Goal: Transaction & Acquisition: Book appointment/travel/reservation

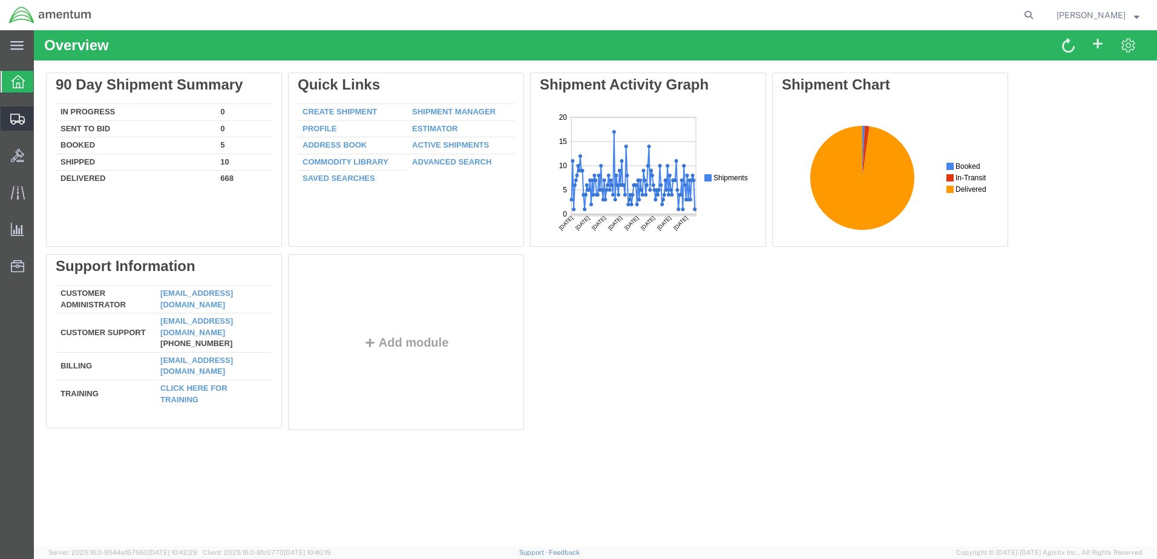
click at [0, 0] on span "Create Shipment" at bounding box center [0, 0] width 0 height 0
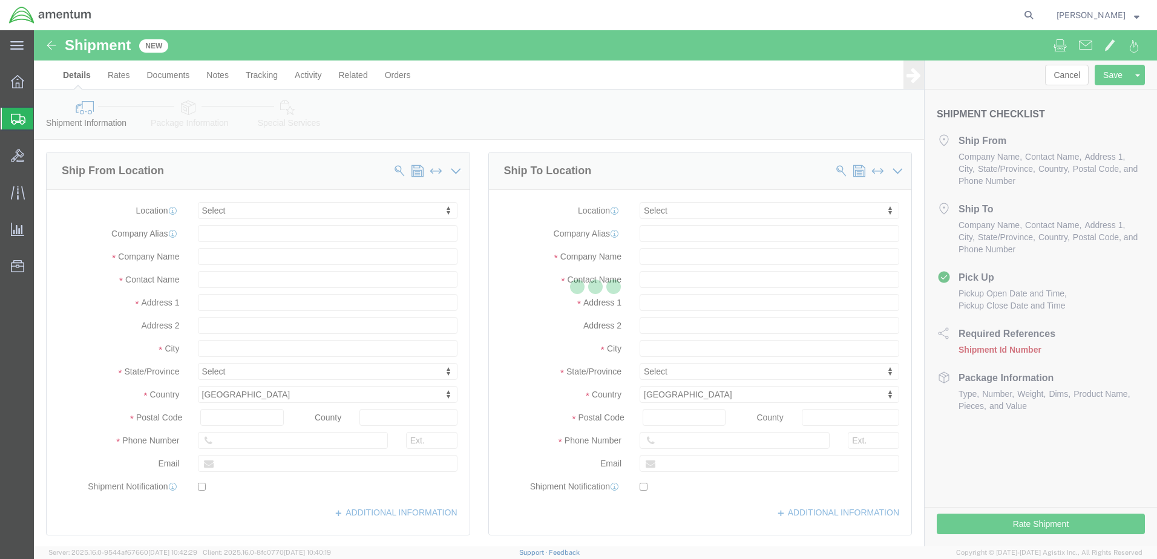
click at [294, 217] on div at bounding box center [595, 288] width 1123 height 516
select select
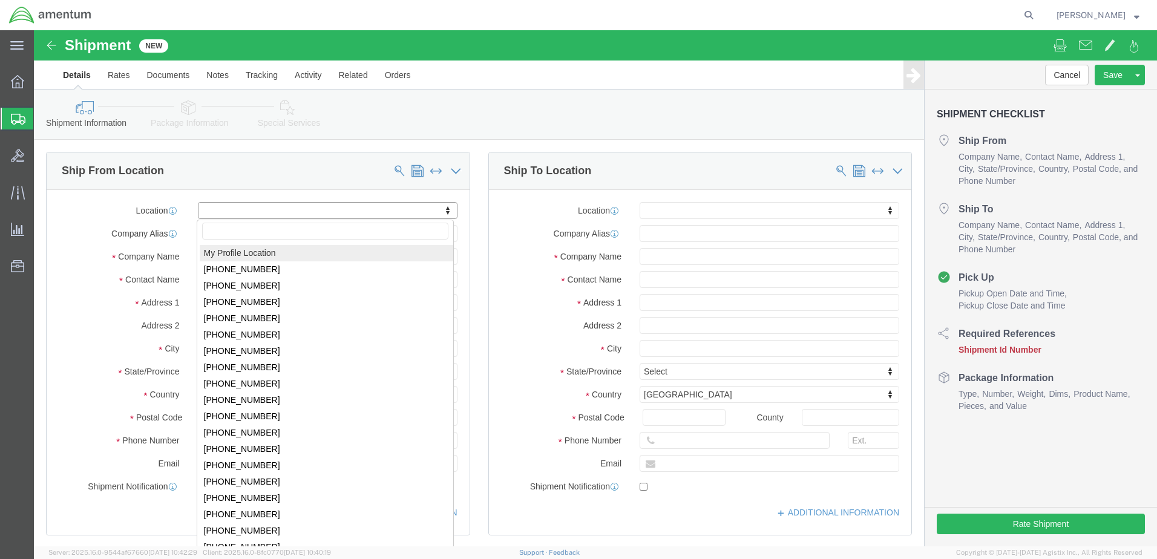
select select "MYPROFILE"
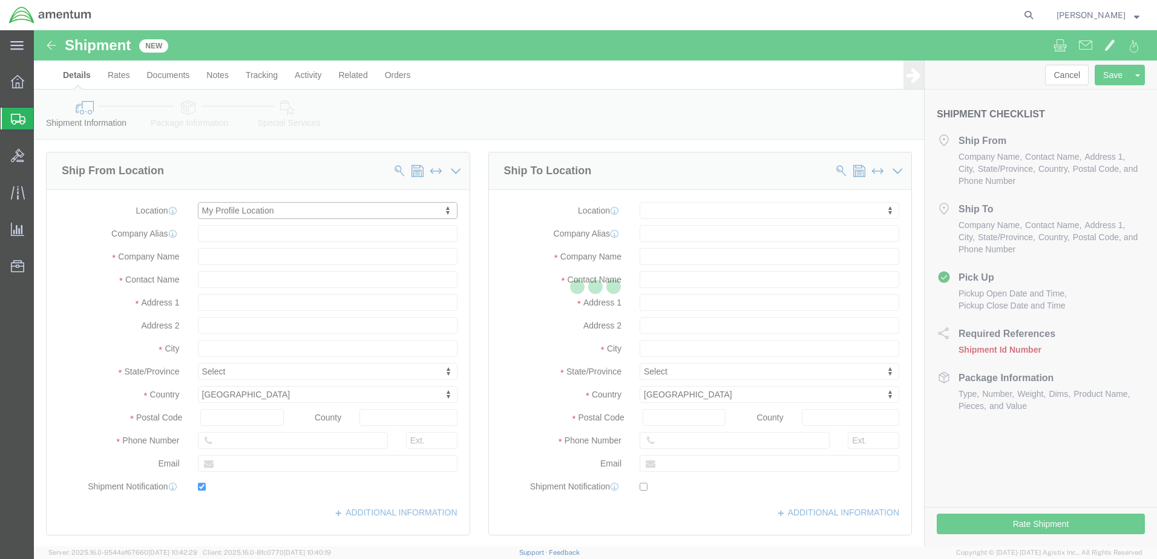
type input "Bldg 1480 Naval Air Station North Island"
type input "92135-7013"
type input "951-653-0602"
type input "3017"
type input "scott.k.meyers@associates.cbp.dhs.gov"
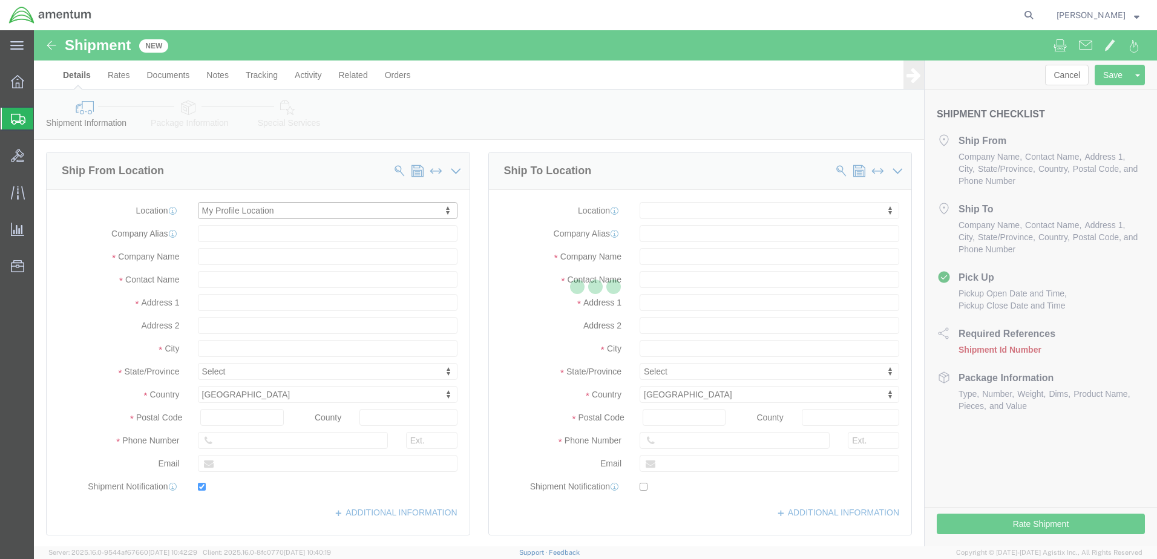
checkbox input "true"
type input "Amentum Services, Inc."
type input "Scott Meyers"
type input "San Diego"
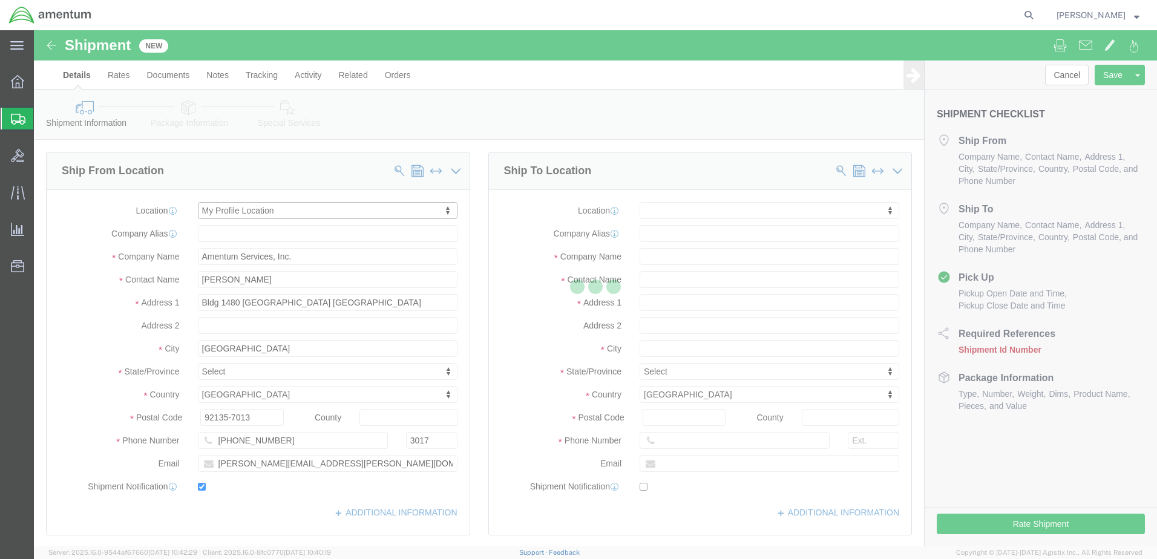
select select "CA"
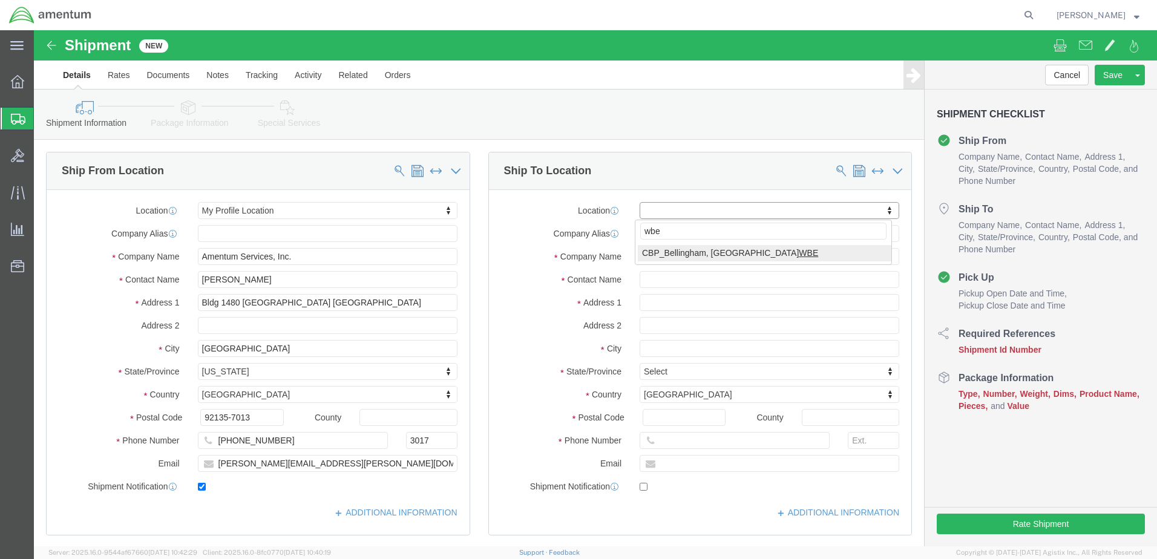
type input "wbe"
select select "49918"
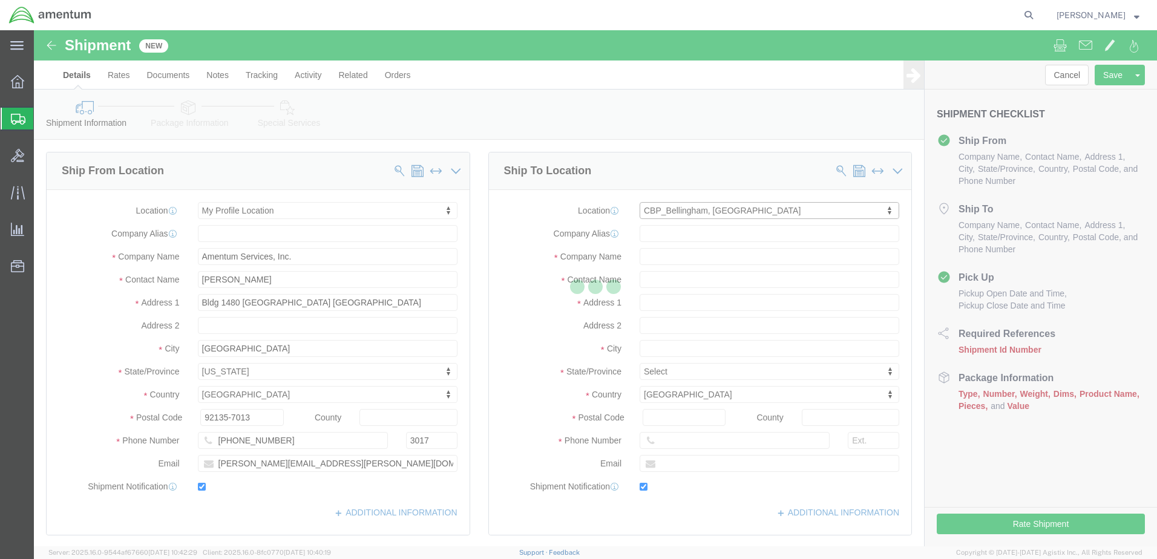
type input "2037 W. Bakerview Unit 53B-M"
type input "98226"
type input "(360) 734-6090"
type input "eric.o.aanestad@cbp.dhs.gov"
checkbox input "true"
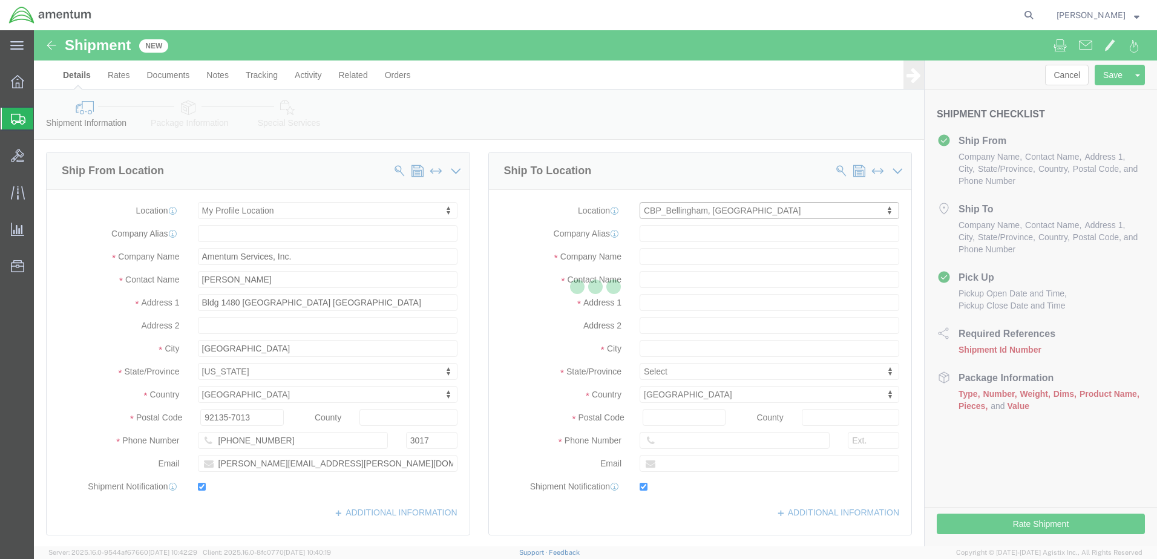
type input "Amentum Services, Inc"
type input "Eric Aanesatd"
type input "Bellingham"
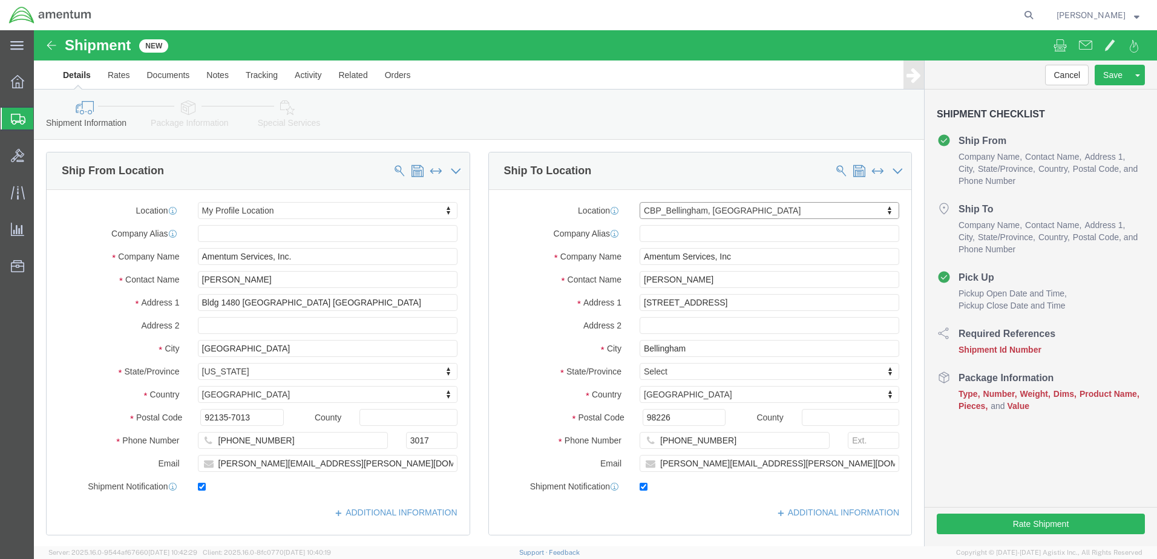
select select "WA"
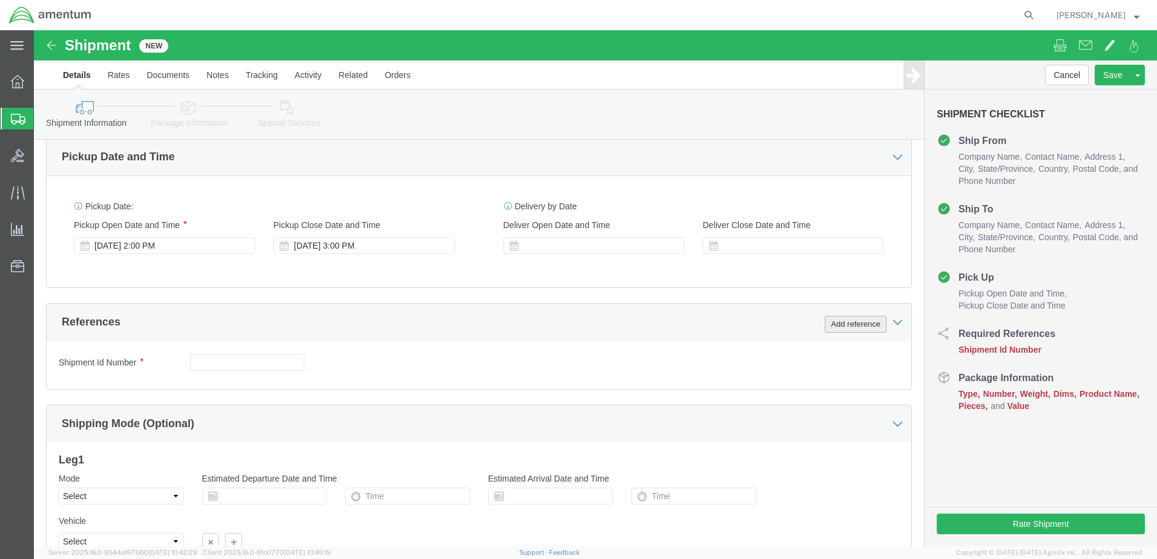
scroll to position [402, 0]
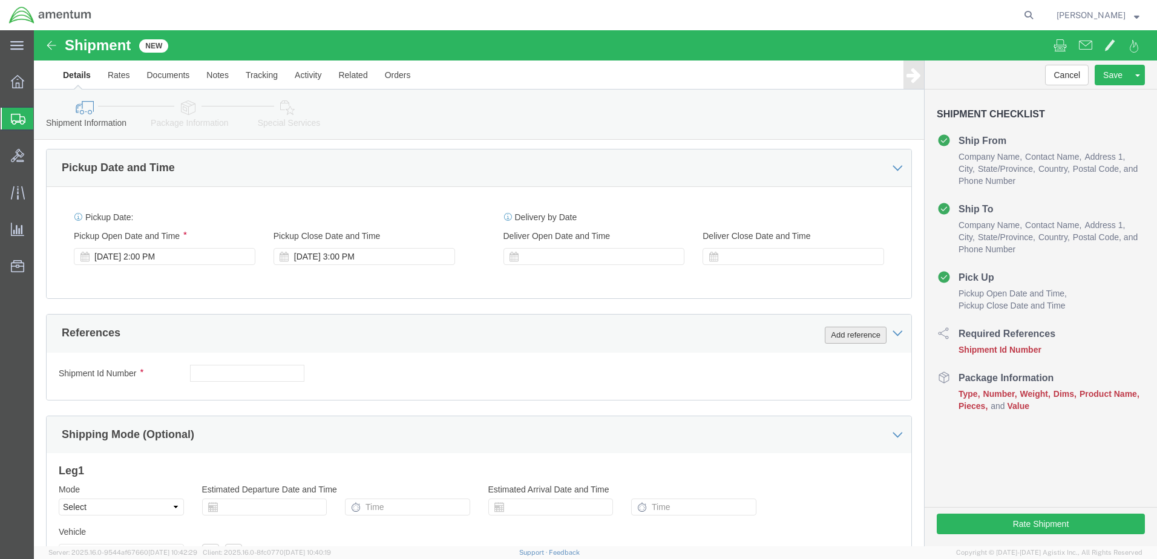
click button "Add reference"
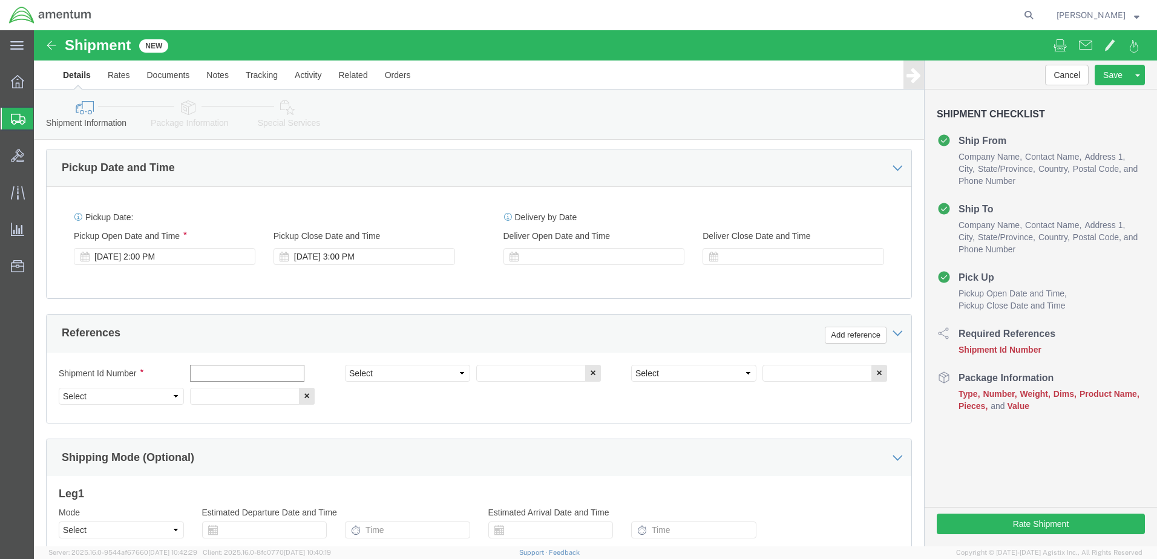
click input "text"
type input "08122025"
click select "Select Account Type Activity ID Airline Appointment Number ASN Batch Request # …"
select select "CUSTREF"
click select "Select Account Type Activity ID Airline Appointment Number ASN Batch Request # …"
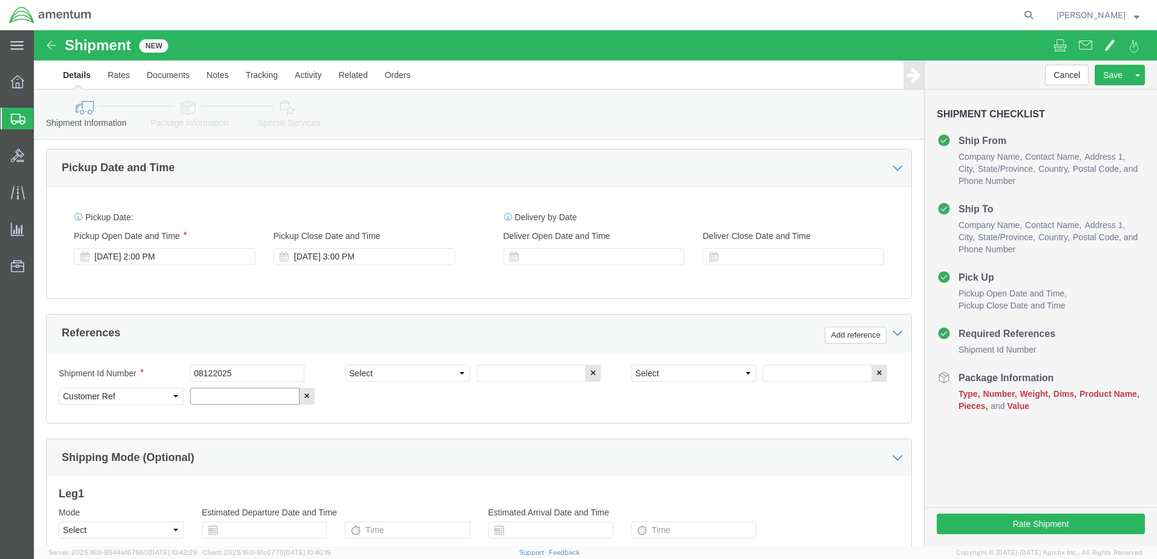
click input "text"
type input "Propel"
click select "Select Account Type Activity ID Airline Appointment Number ASN Batch Request # …"
select select "DEPT"
click select "Select Account Type Activity ID Airline Appointment Number ASN Batch Request # …"
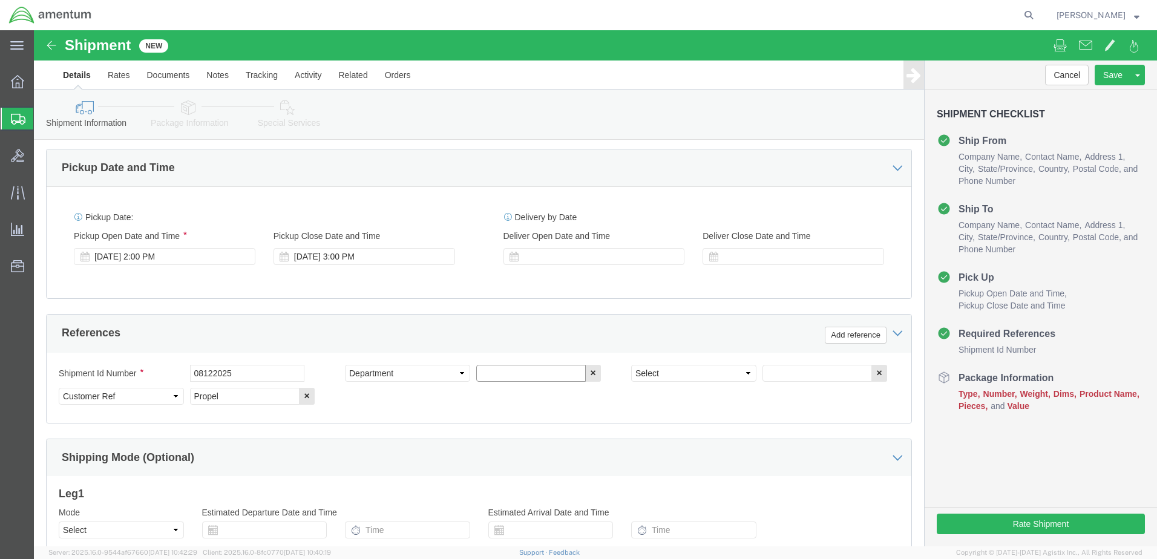
click input "text"
type input "CBP"
click select "Select Account Type Activity ID Airline Appointment Number ASN Batch Request # …"
select select "PROJNUM"
click select "Select Account Type Activity ID Airline Appointment Number ASN Batch Request # …"
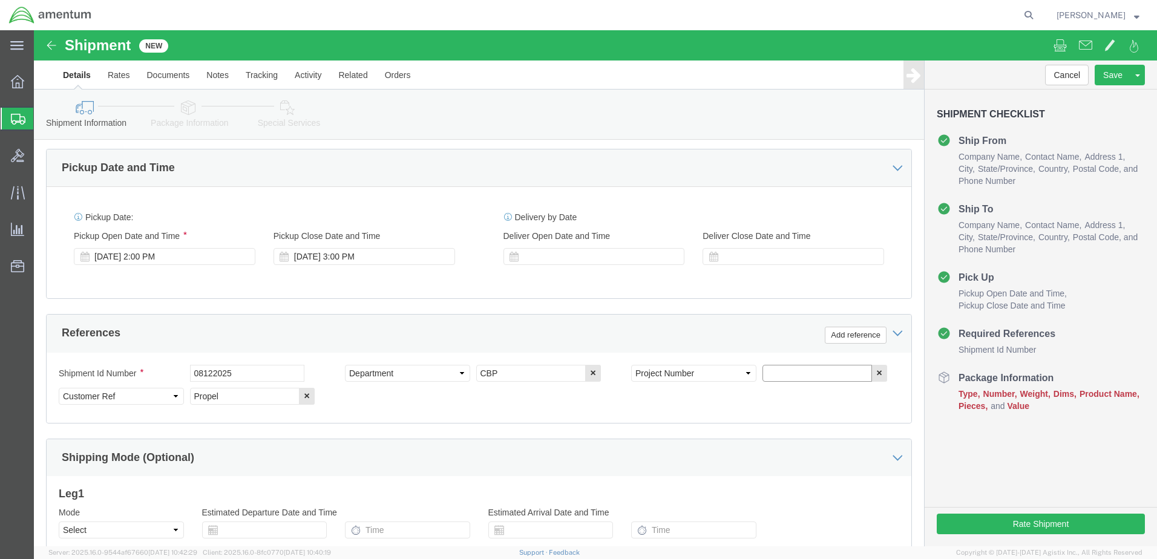
paste input "AME-2025-IP01-FO013-2219-NAMC-Z000"
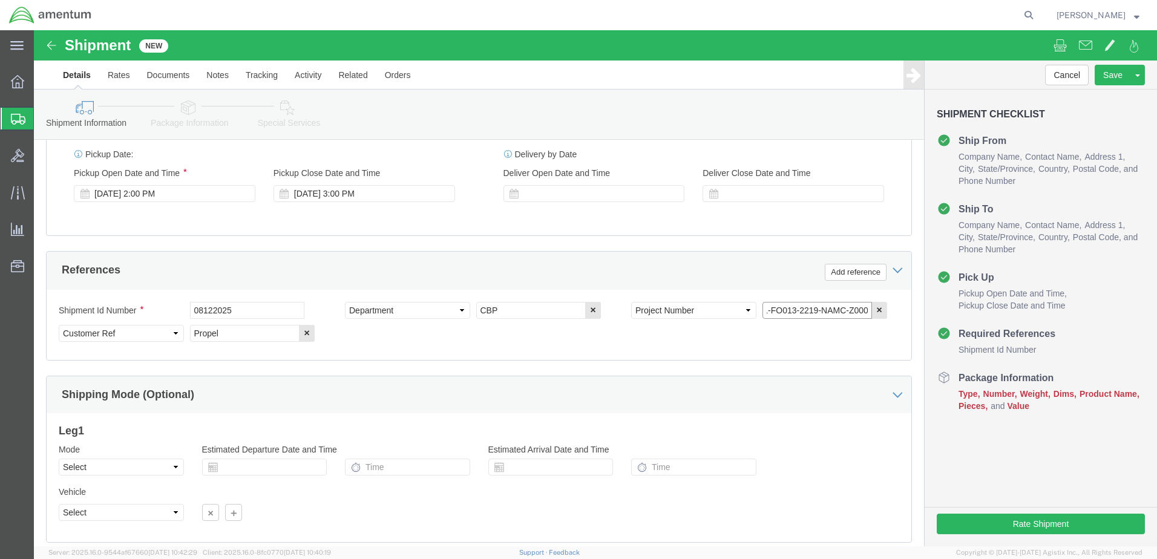
scroll to position [546, 0]
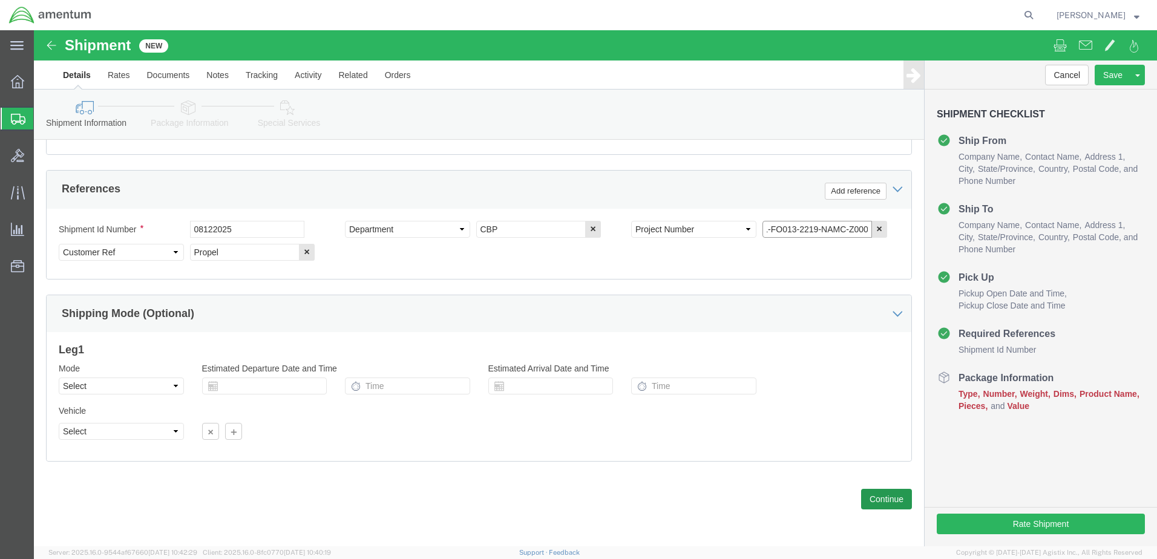
type input "AME-2025-IP01-FO013-2219-NAMC-Z000"
click button "Continue"
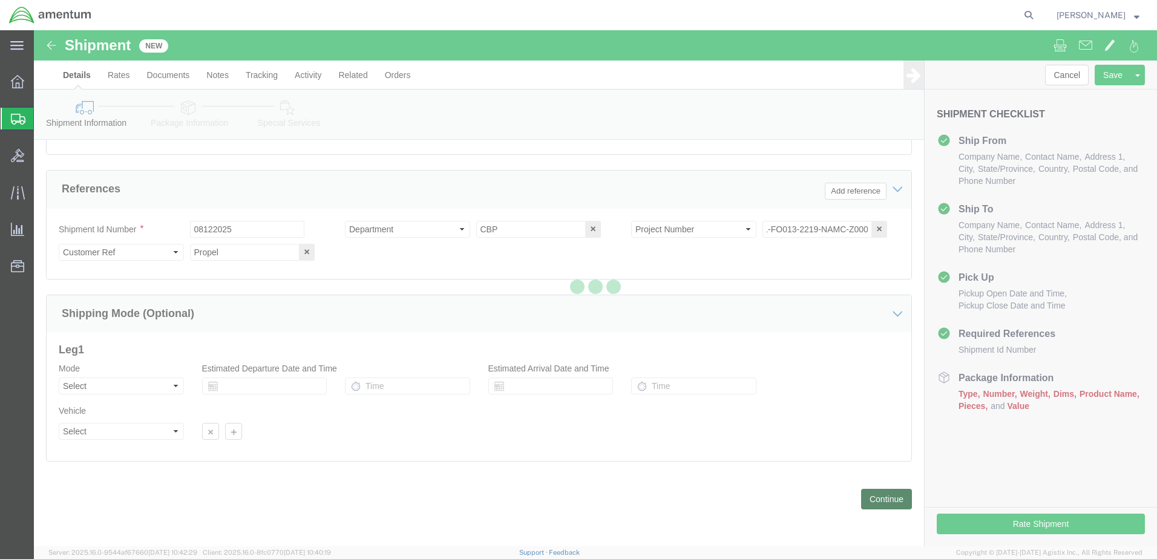
scroll to position [0, 0]
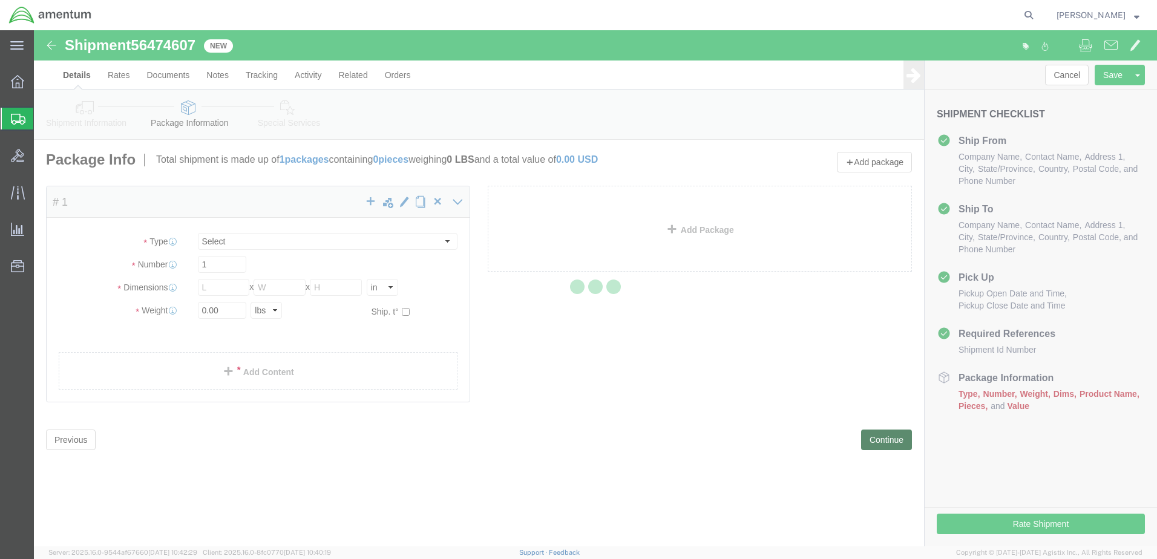
select select "CBOX"
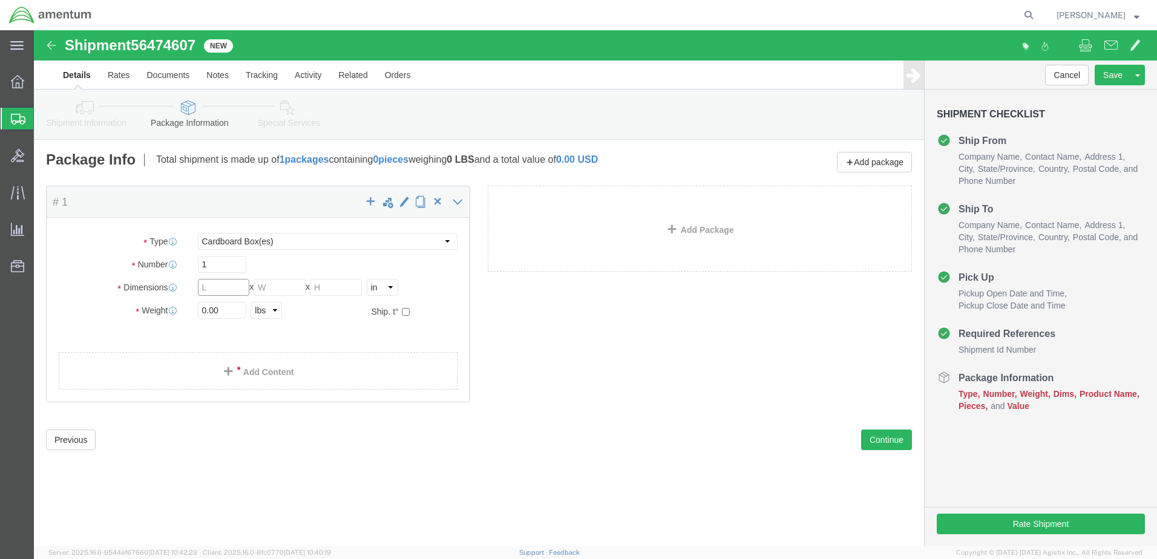
click input "text"
type input "12"
drag, startPoint x: 184, startPoint y: 284, endPoint x: 139, endPoint y: 270, distance: 47.1
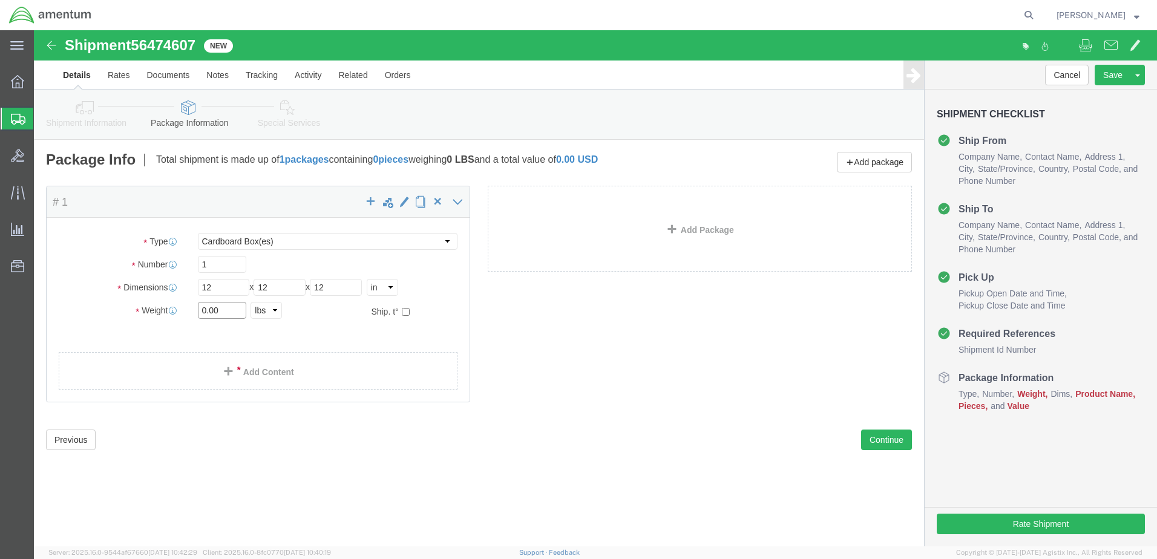
click div "Package Type Select BCK Boxes Bale(s) Basket(s) Bolt(s) Bottle(s) Buckets Bulk …"
type input "5.0"
click span
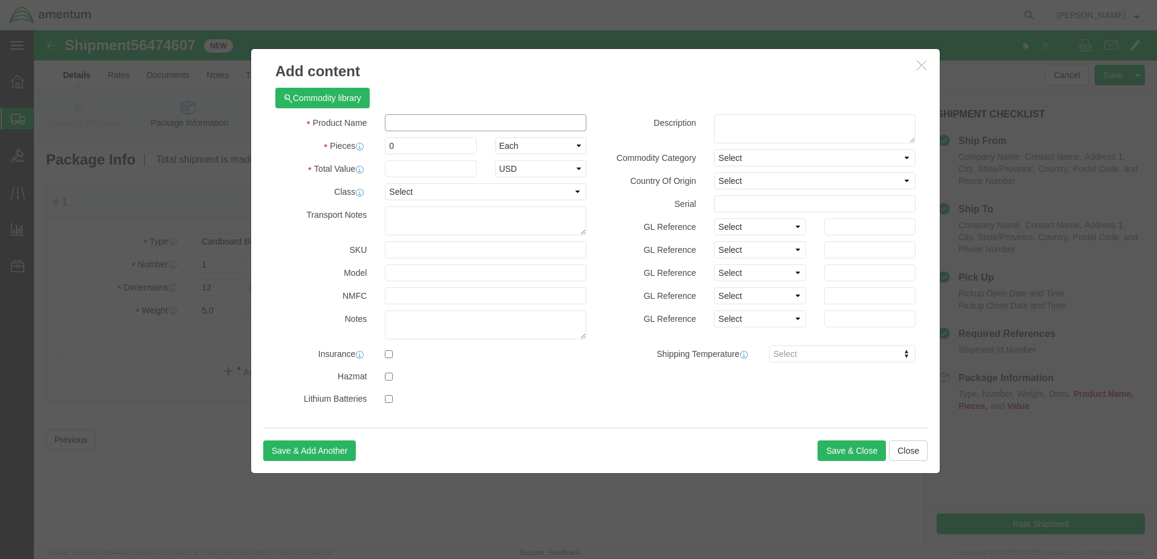
click input "text"
type input "propel drink mix"
select select "US"
drag, startPoint x: 366, startPoint y: 114, endPoint x: 332, endPoint y: 113, distance: 33.9
click div "Pieces 0 Select Bag Barrels 100Board Feet Bottle Box Blister Pack Carats Can Ca…"
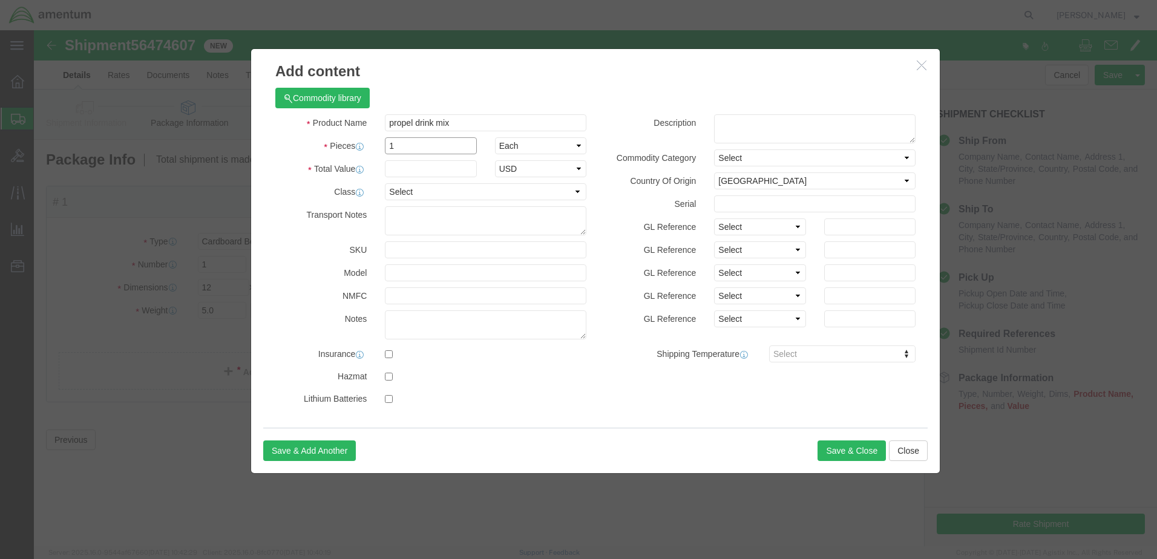
type input "1"
click div "Commodity library Product Name propel drink mix Pieces 1 Select Bag Barrels 100…"
click input "text"
type input "50.00"
click button "Save & Close"
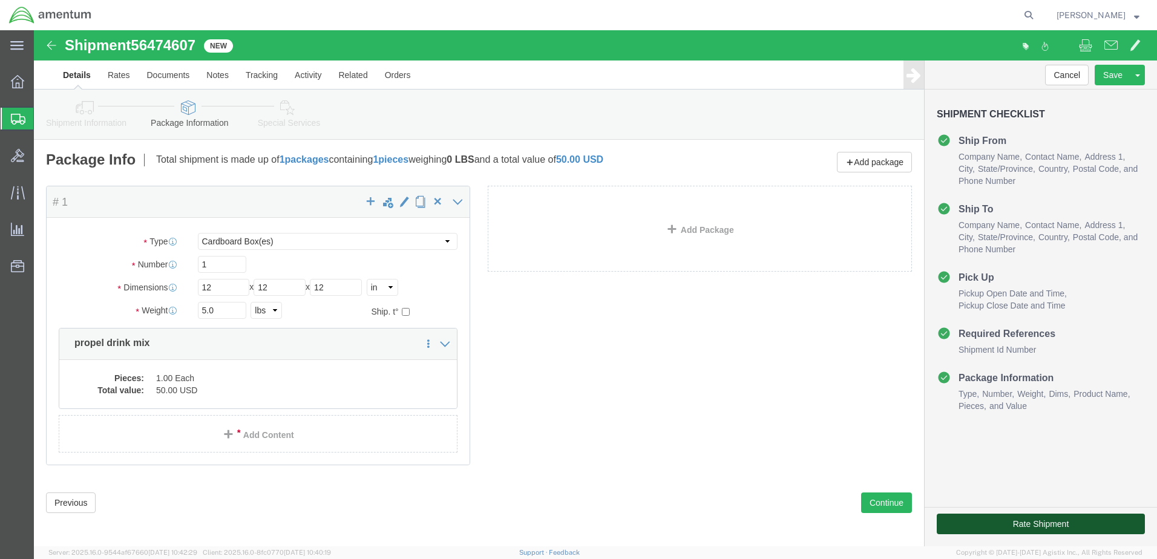
click button "Rate Shipment"
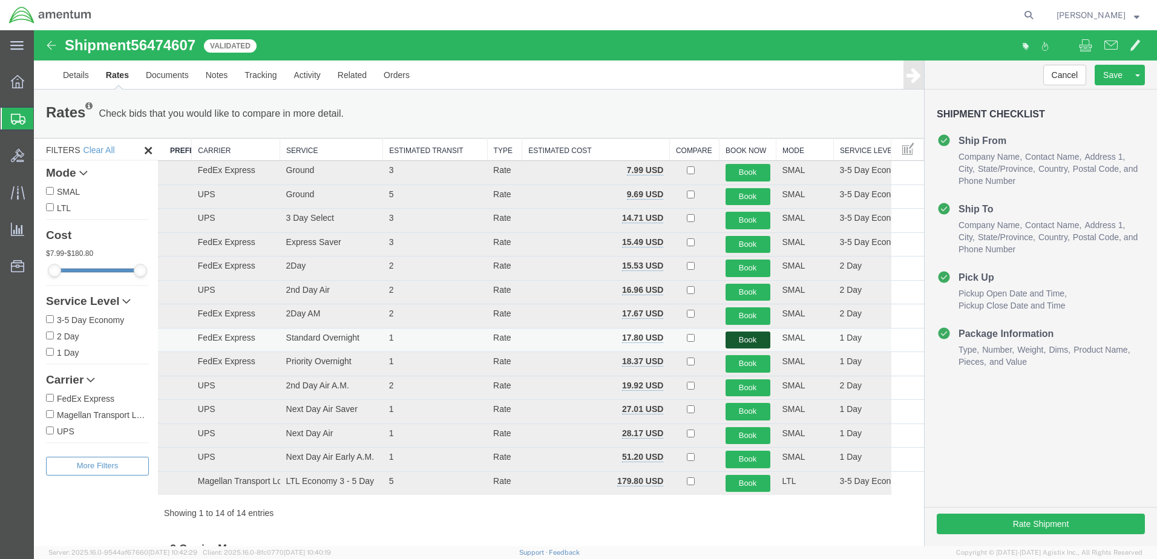
click at [738, 341] on button "Book" at bounding box center [748, 341] width 45 height 18
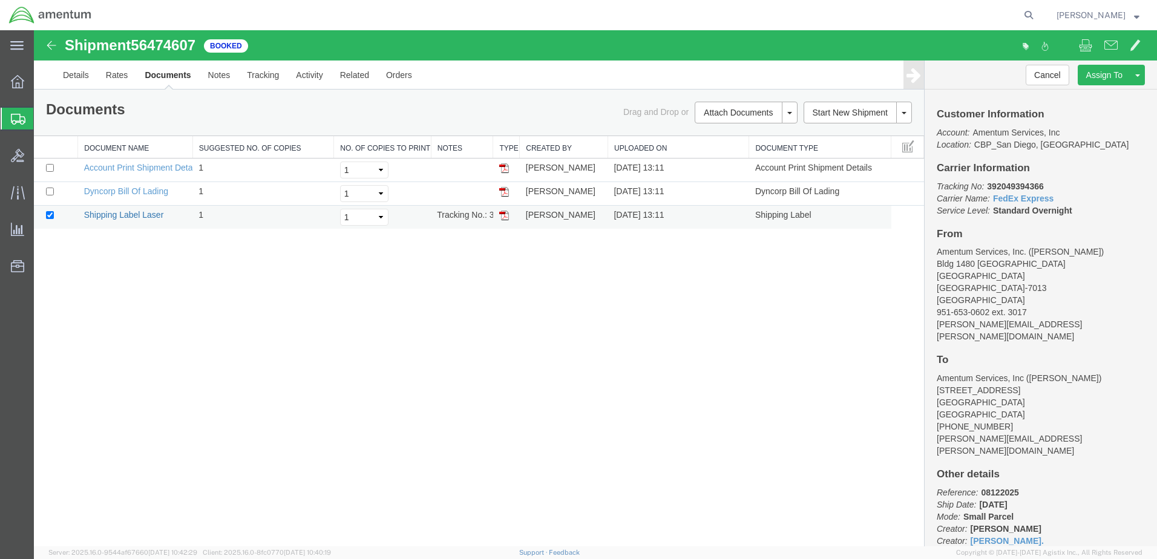
click at [148, 216] on link "Shipping Label Laser" at bounding box center [124, 215] width 80 height 10
